Goal: Transaction & Acquisition: Purchase product/service

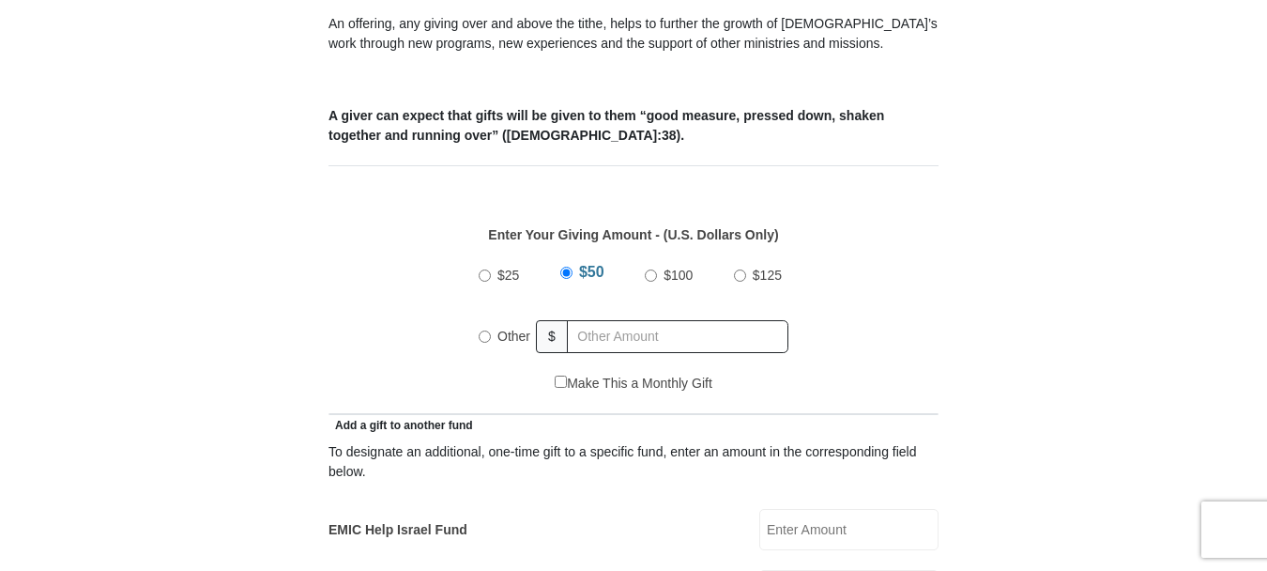
scroll to position [751, 0]
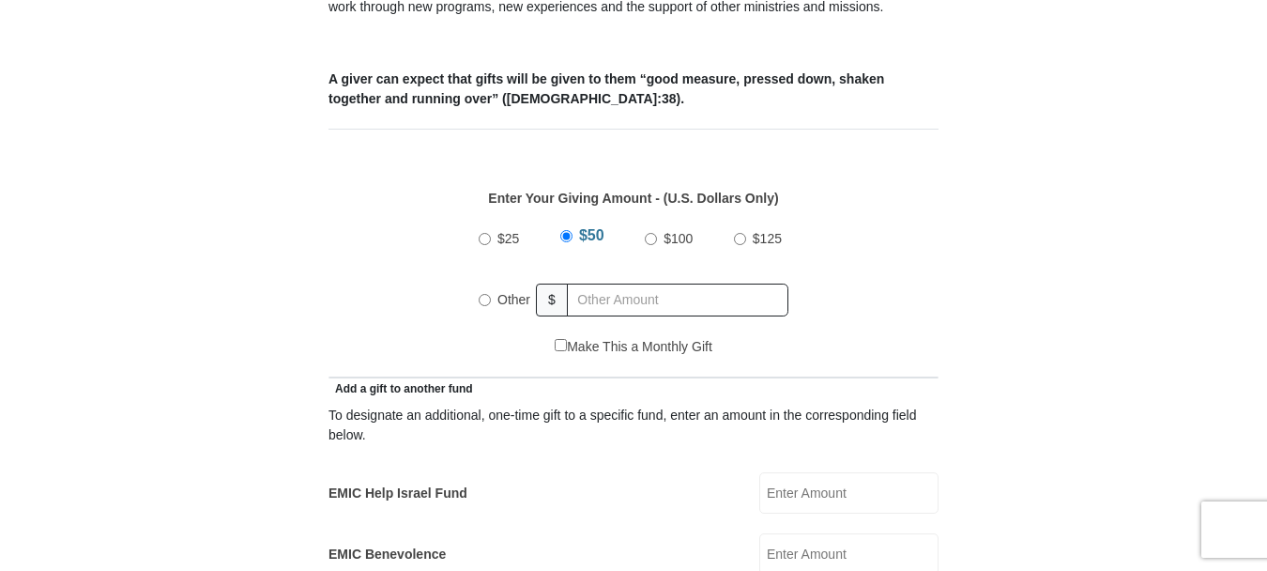
click at [488, 294] on input "Other" at bounding box center [485, 300] width 12 height 12
radio input "true"
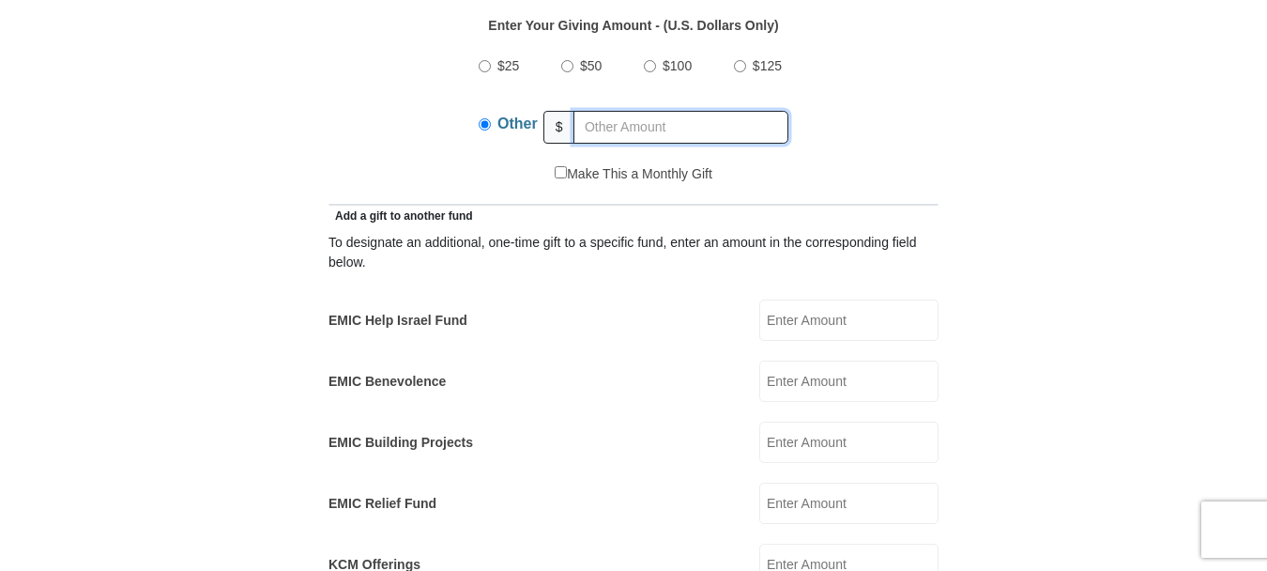
scroll to position [939, 0]
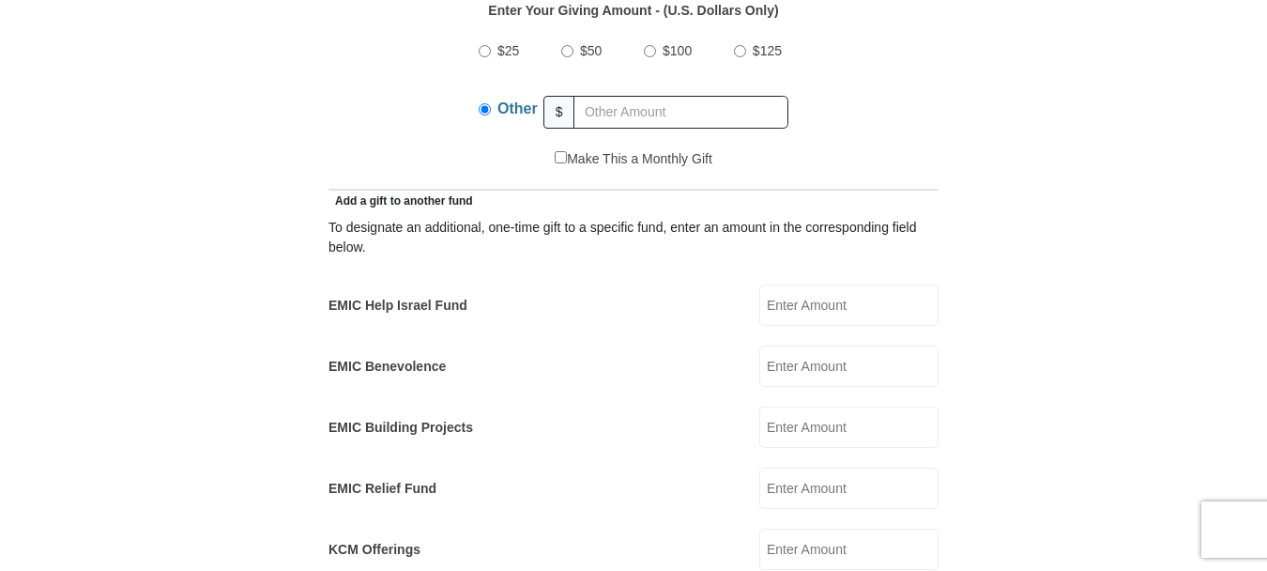
click at [804, 286] on input "EMIC Help Israel Fund" at bounding box center [848, 304] width 179 height 41
type input "100.00"
click at [794, 467] on input "EMIC Relief Fund" at bounding box center [848, 487] width 179 height 41
type input "100.00"
type input "35.00"
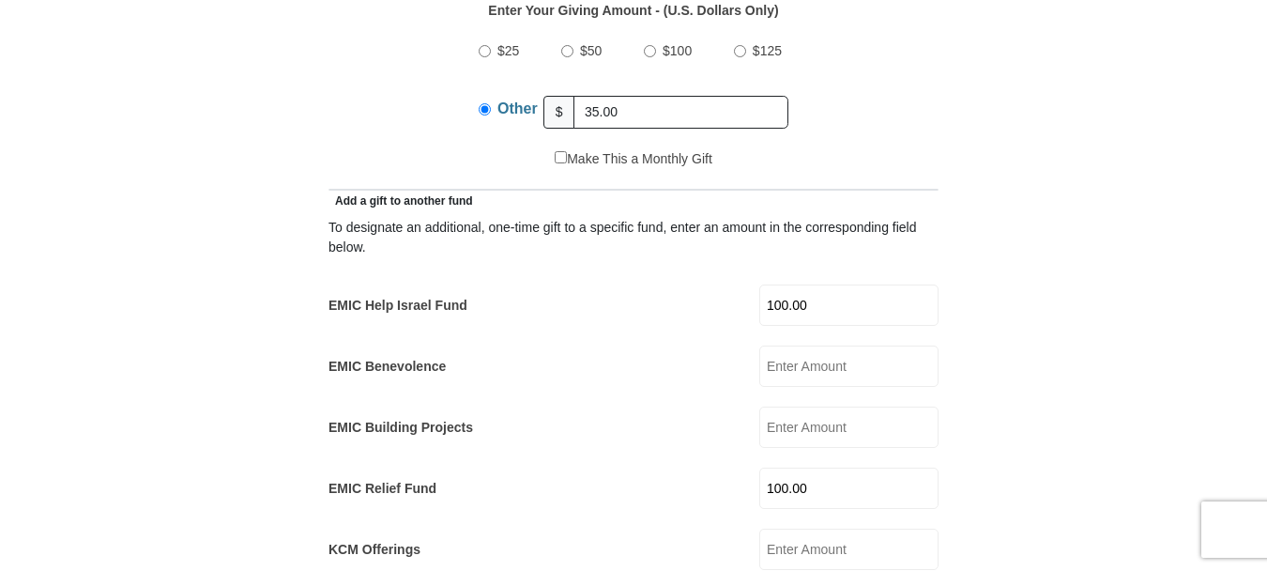
type input "Mark & [PERSON_NAME]"
type input "[PERSON_NAME]"
type input "[EMAIL_ADDRESS]"
type input "[STREET_ADDRESS][PERSON_NAME]"
type input "P.O. Box 216"
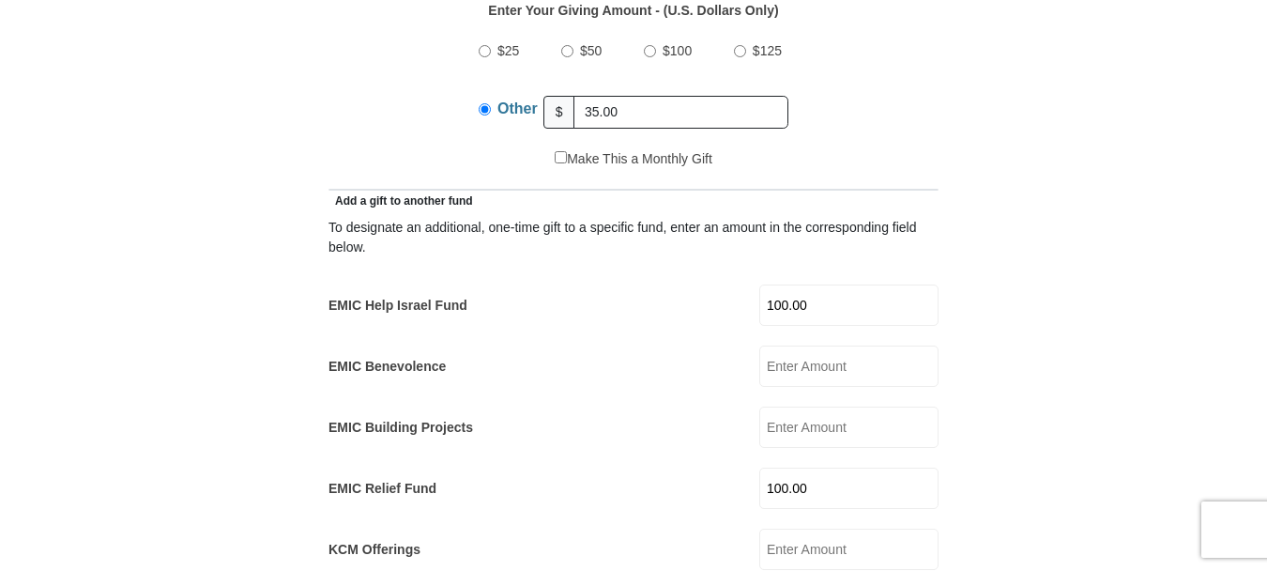
type input "Deerfield"
select select "MI"
type input "49238"
type input "5177958917"
click at [598, 96] on input "35.00" at bounding box center [680, 112] width 215 height 33
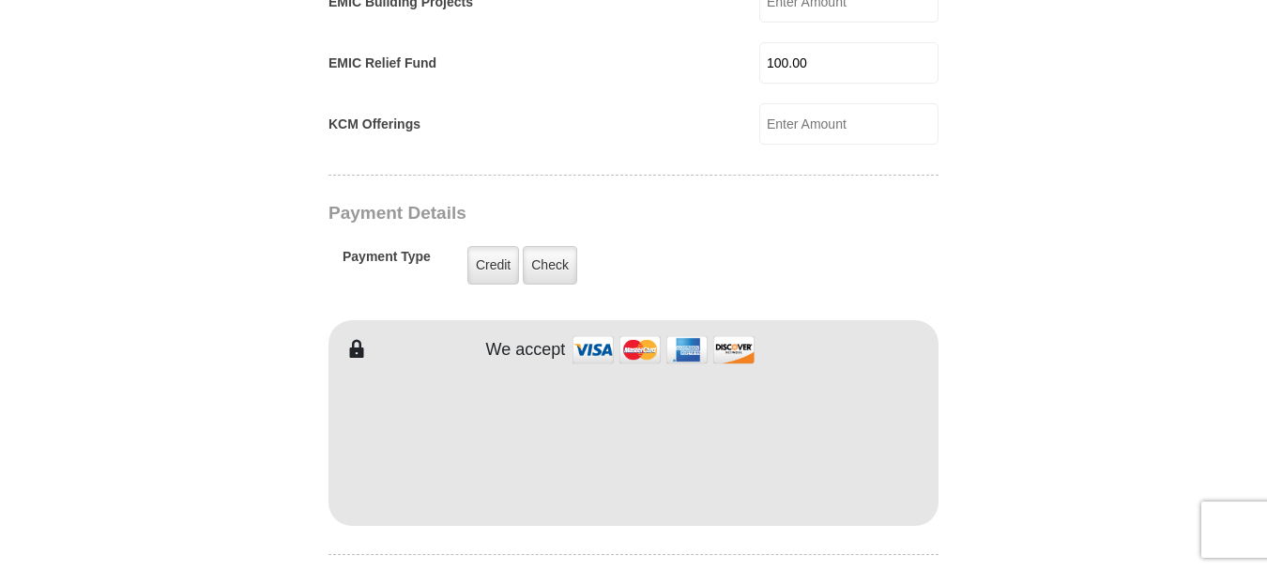
scroll to position [1408, 0]
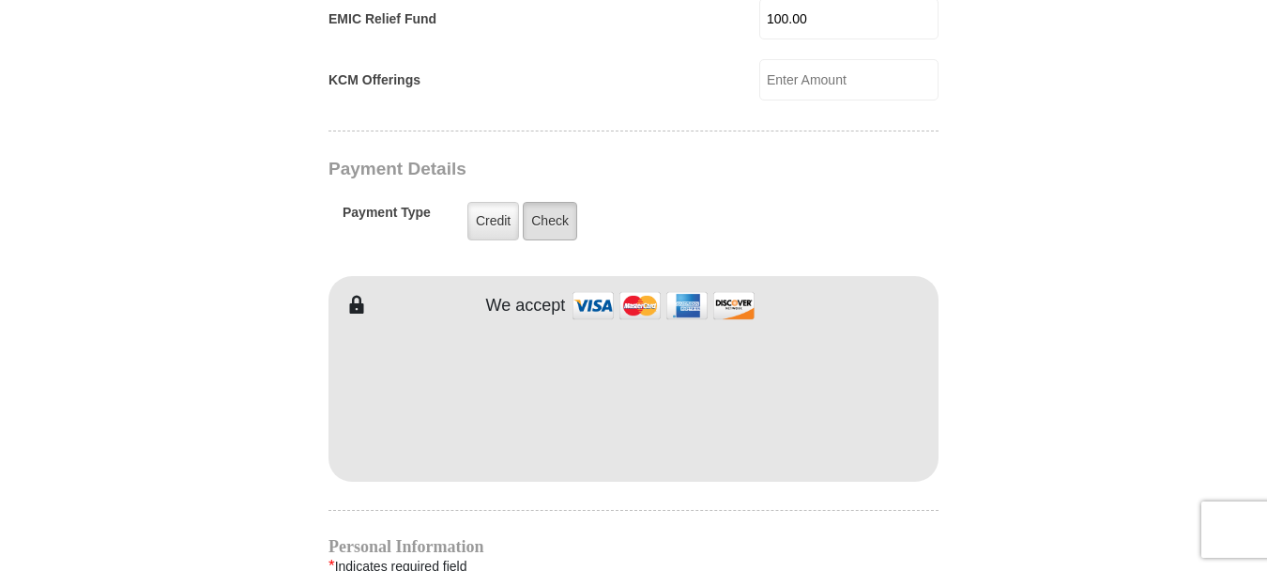
type input "420.00"
drag, startPoint x: 567, startPoint y: 203, endPoint x: 782, endPoint y: 284, distance: 229.9
click at [568, 203] on label "Check" at bounding box center [550, 221] width 54 height 38
click at [0, 0] on input "Check" at bounding box center [0, 0] width 0 height 0
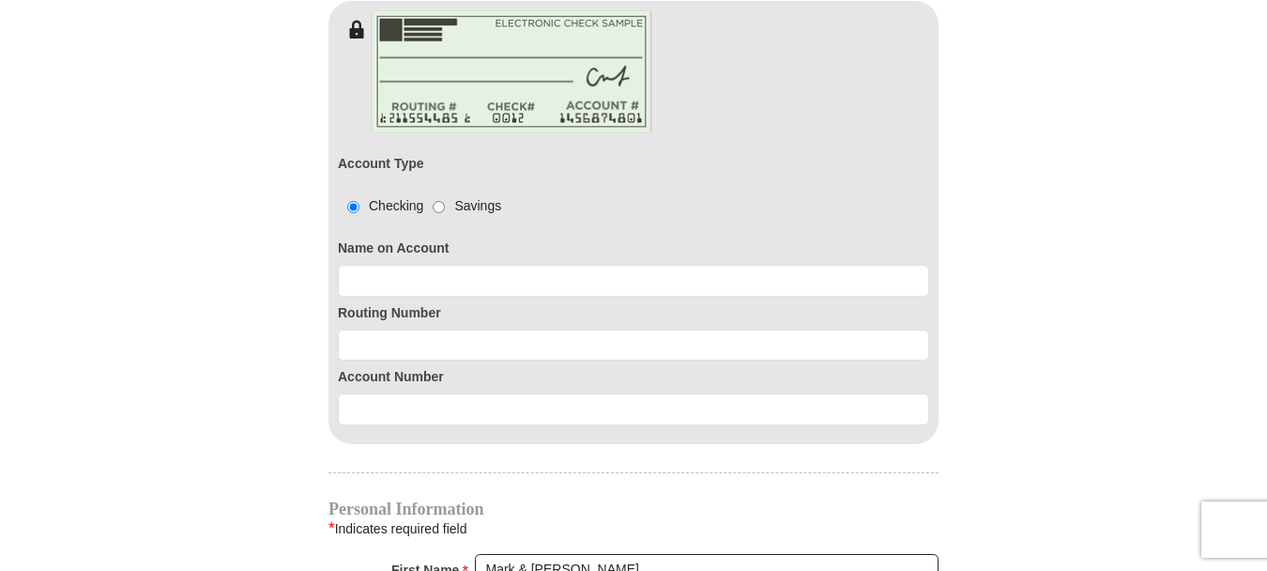
scroll to position [1689, 0]
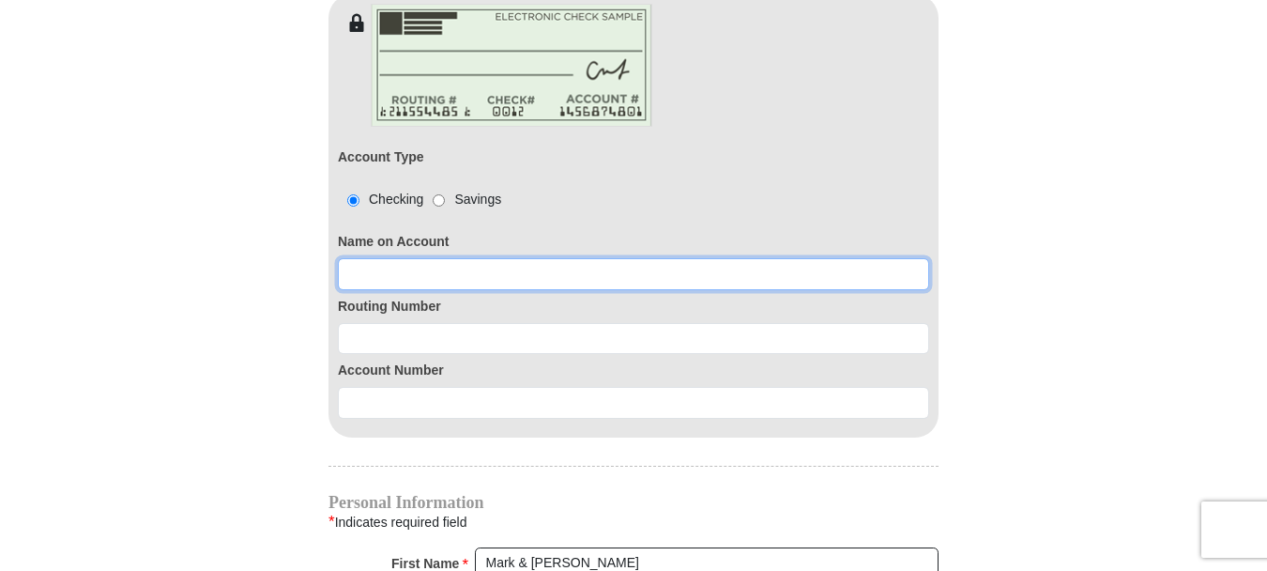
click at [598, 258] on input at bounding box center [633, 274] width 591 height 32
type input "m"
type input "Mark & [PERSON_NAME]"
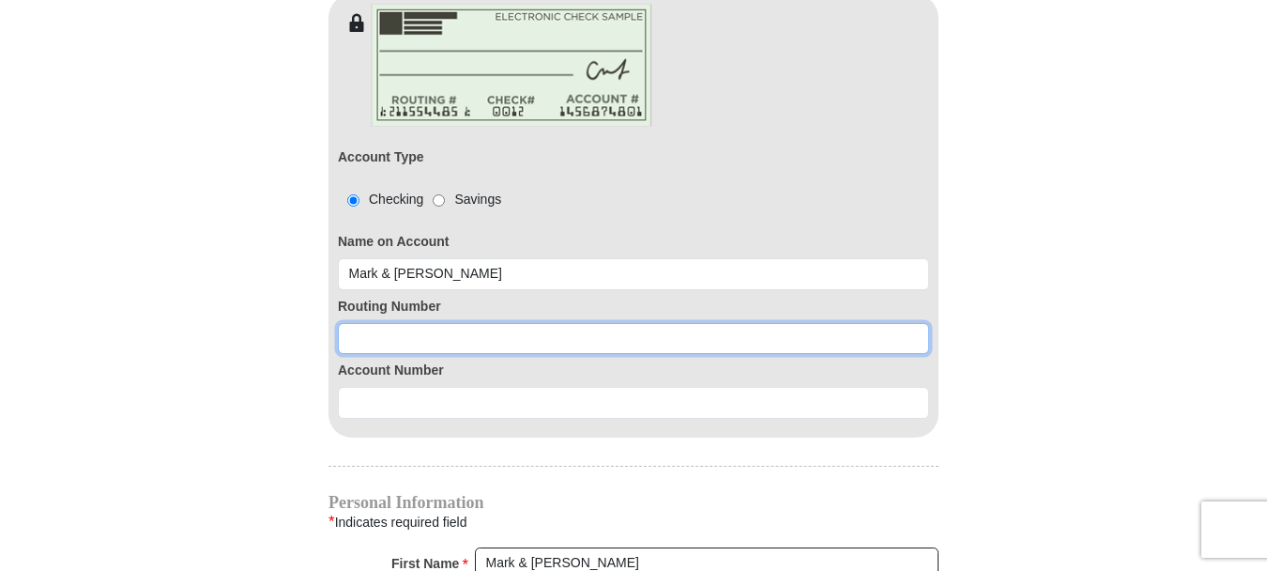
click at [426, 323] on input at bounding box center [633, 339] width 591 height 32
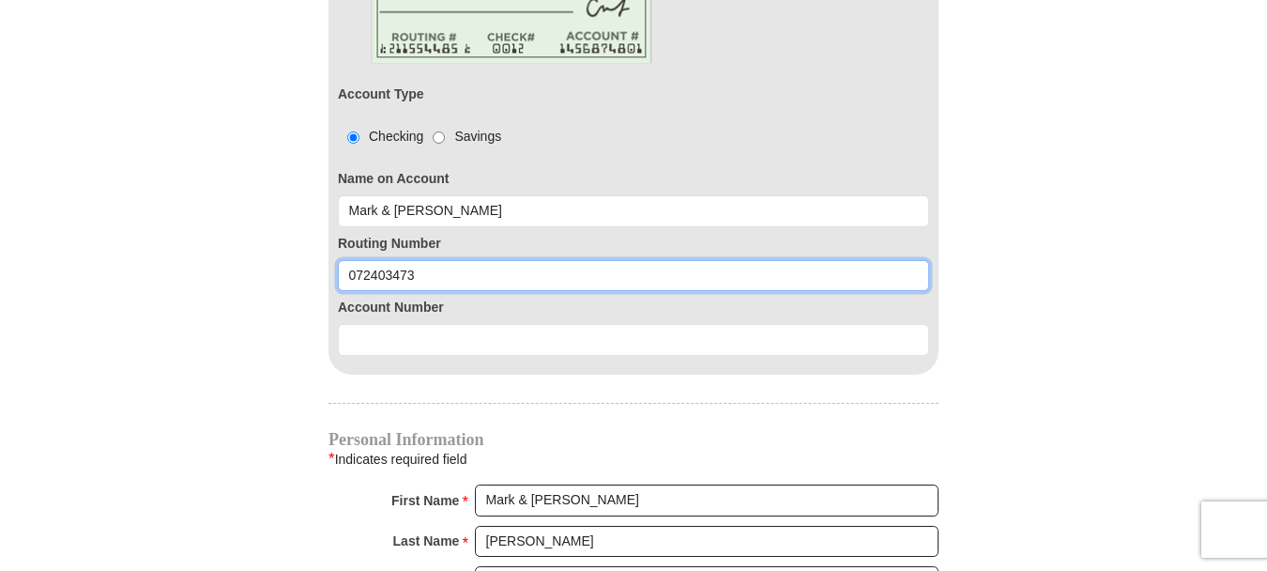
scroll to position [1783, 0]
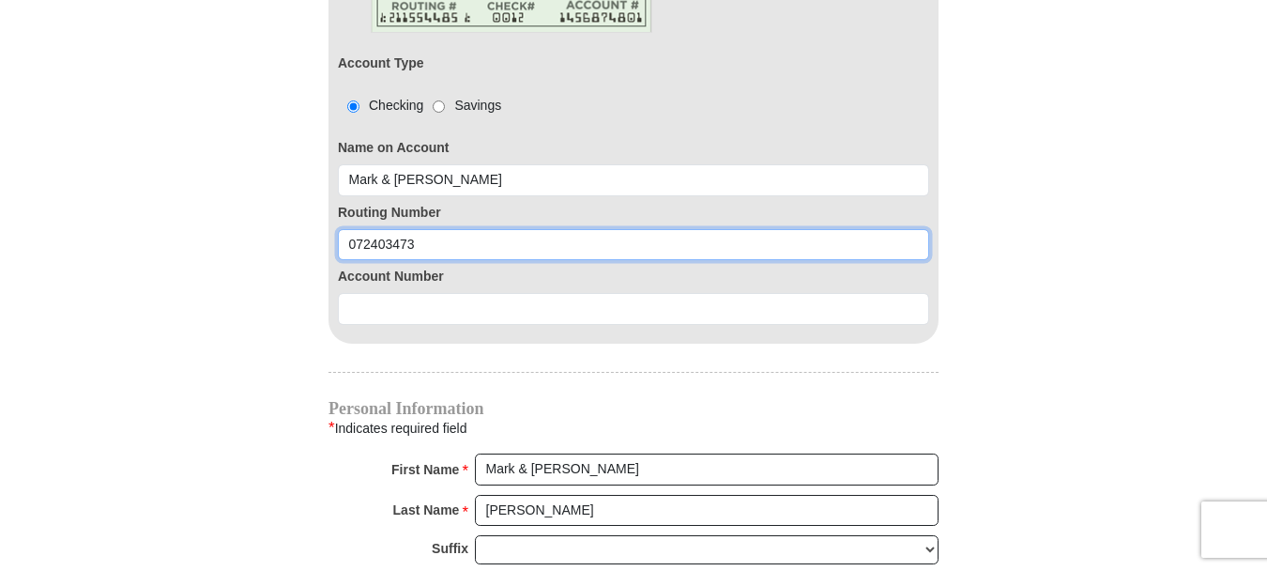
type input "072403473"
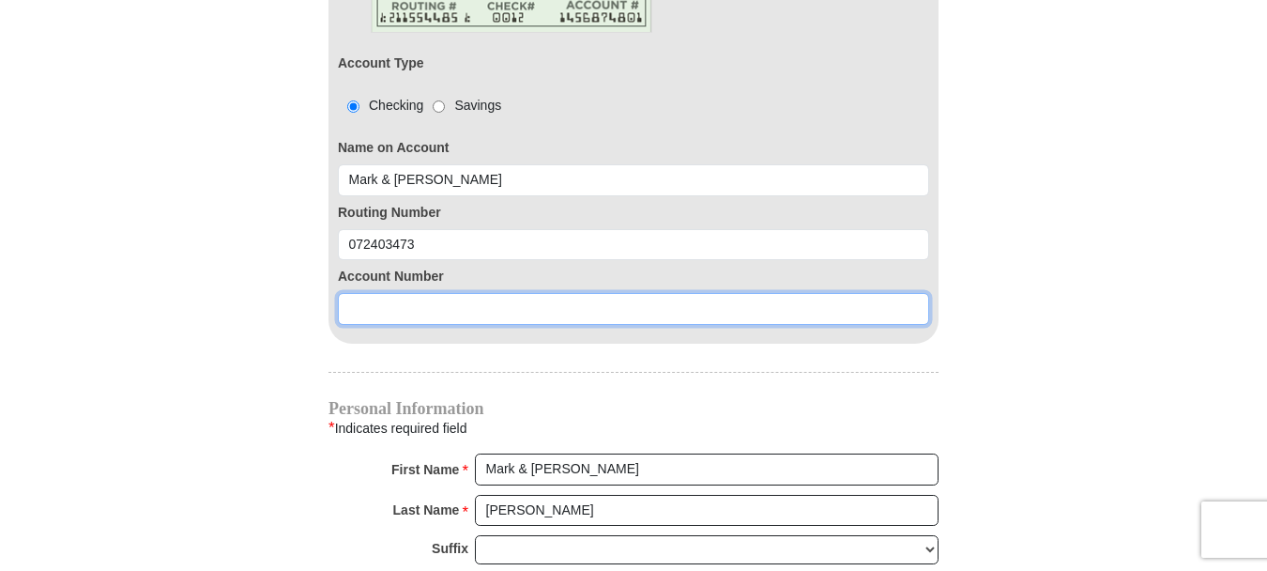
click at [598, 293] on input at bounding box center [633, 309] width 591 height 32
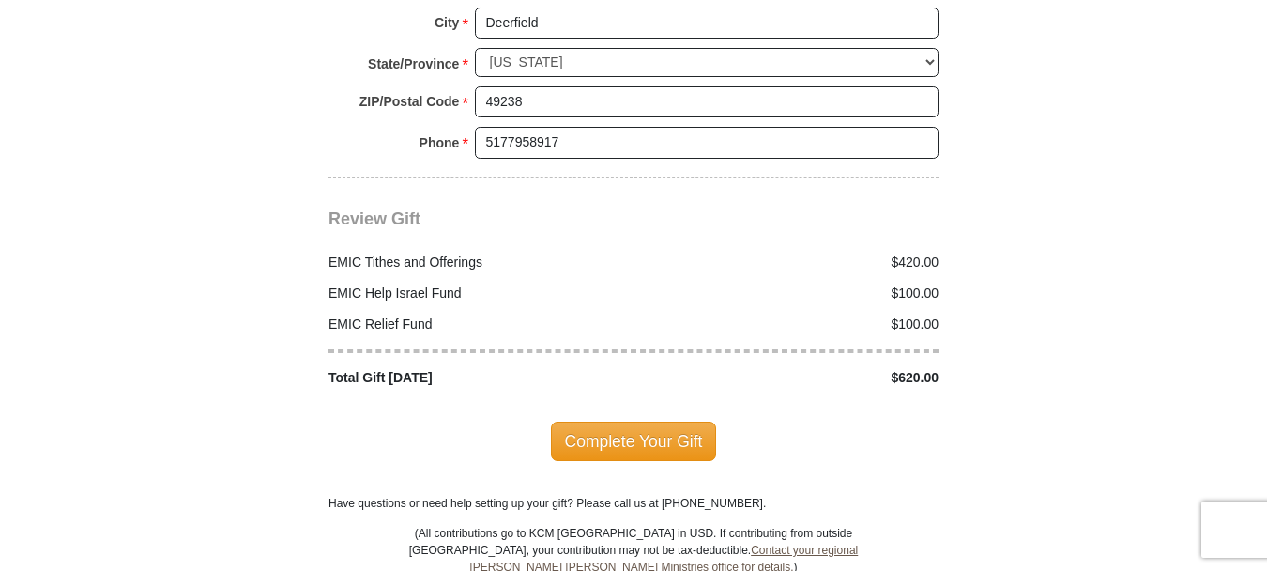
scroll to position [2628, 0]
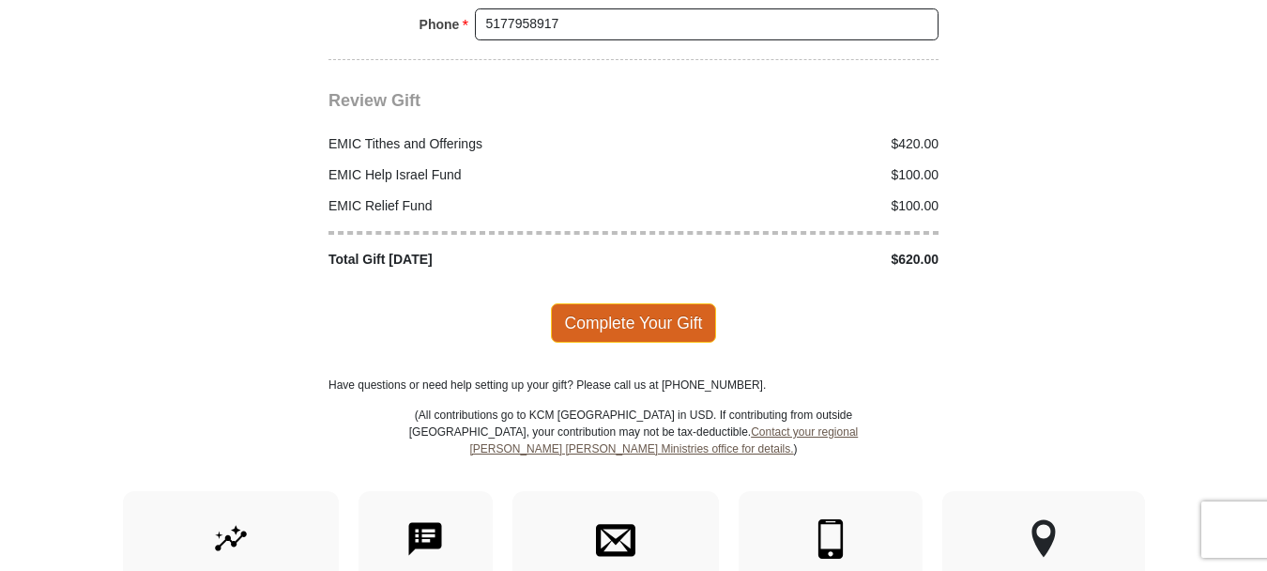
type input "02369745460"
click at [619, 307] on span "Complete Your Gift" at bounding box center [634, 322] width 166 height 39
